Goal: Find specific page/section: Find specific page/section

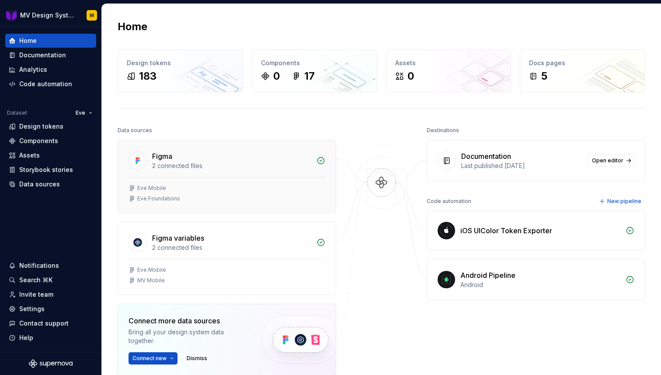
scroll to position [170, 0]
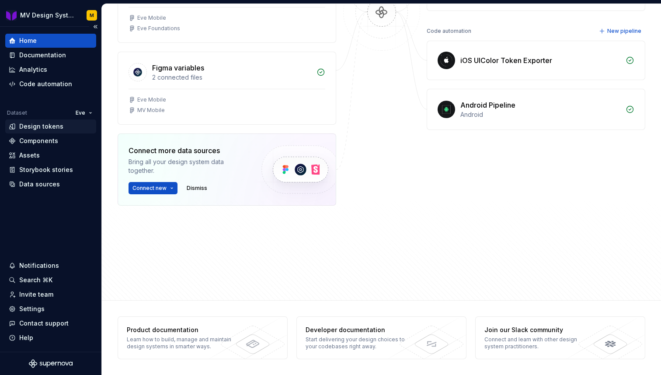
click at [44, 132] on div "Design tokens" at bounding box center [50, 126] width 91 height 14
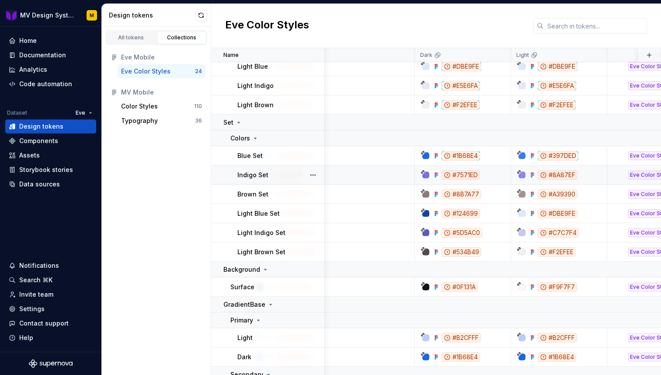
scroll to position [152, 93]
